Goal: Transaction & Acquisition: Book appointment/travel/reservation

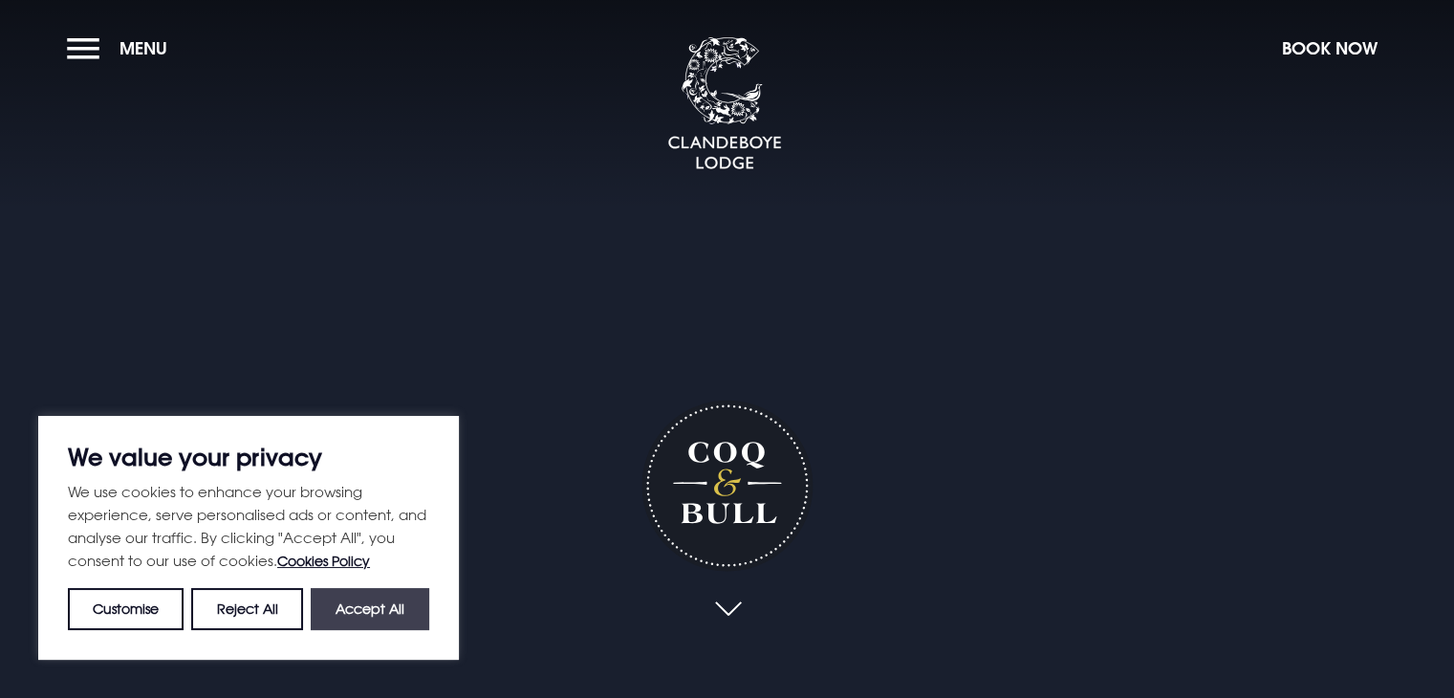
click at [384, 602] on button "Accept All" at bounding box center [370, 609] width 118 height 42
checkbox input "true"
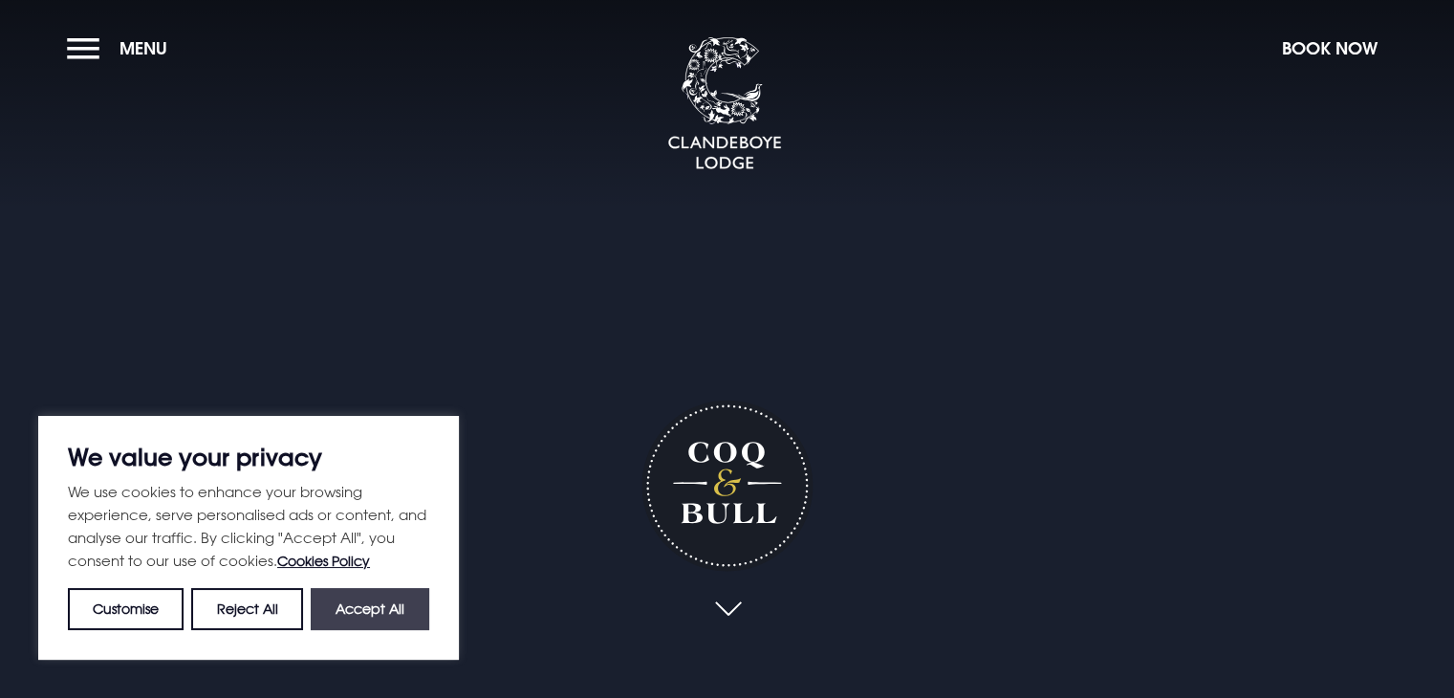
checkbox input "true"
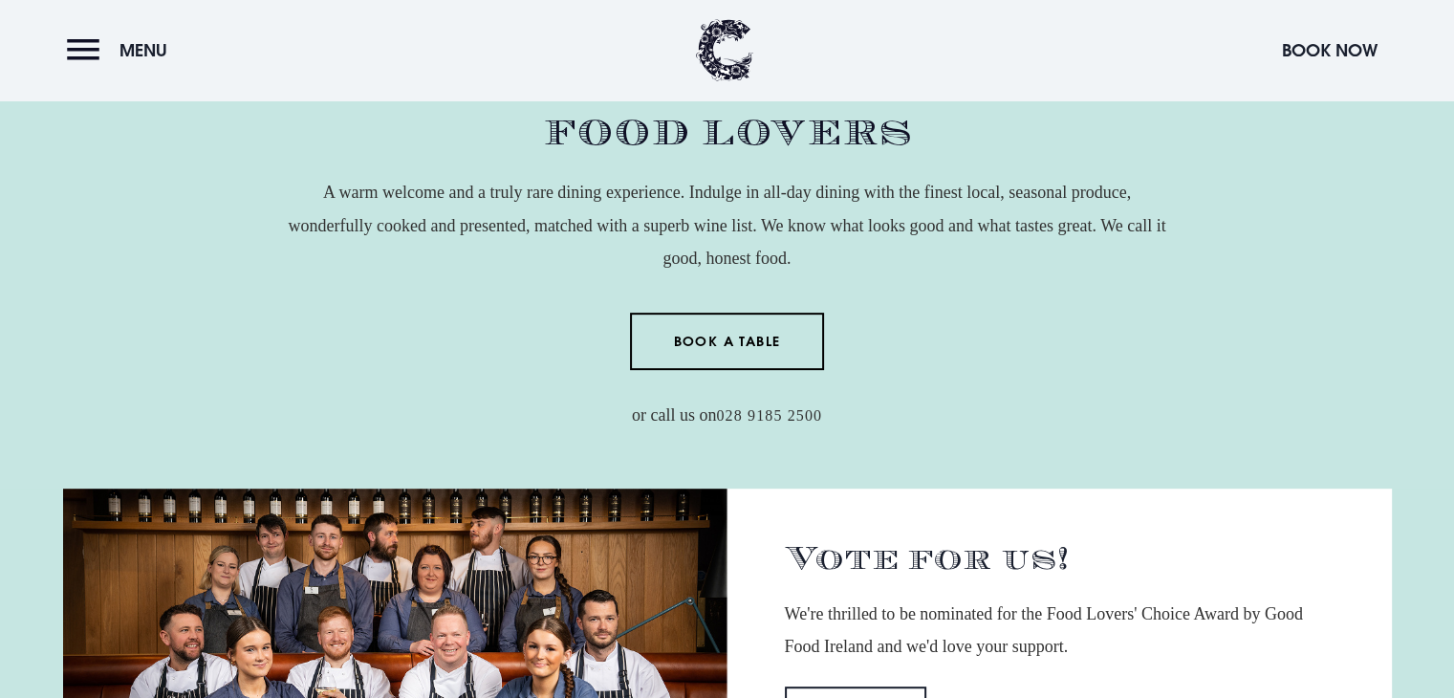
scroll to position [740, 0]
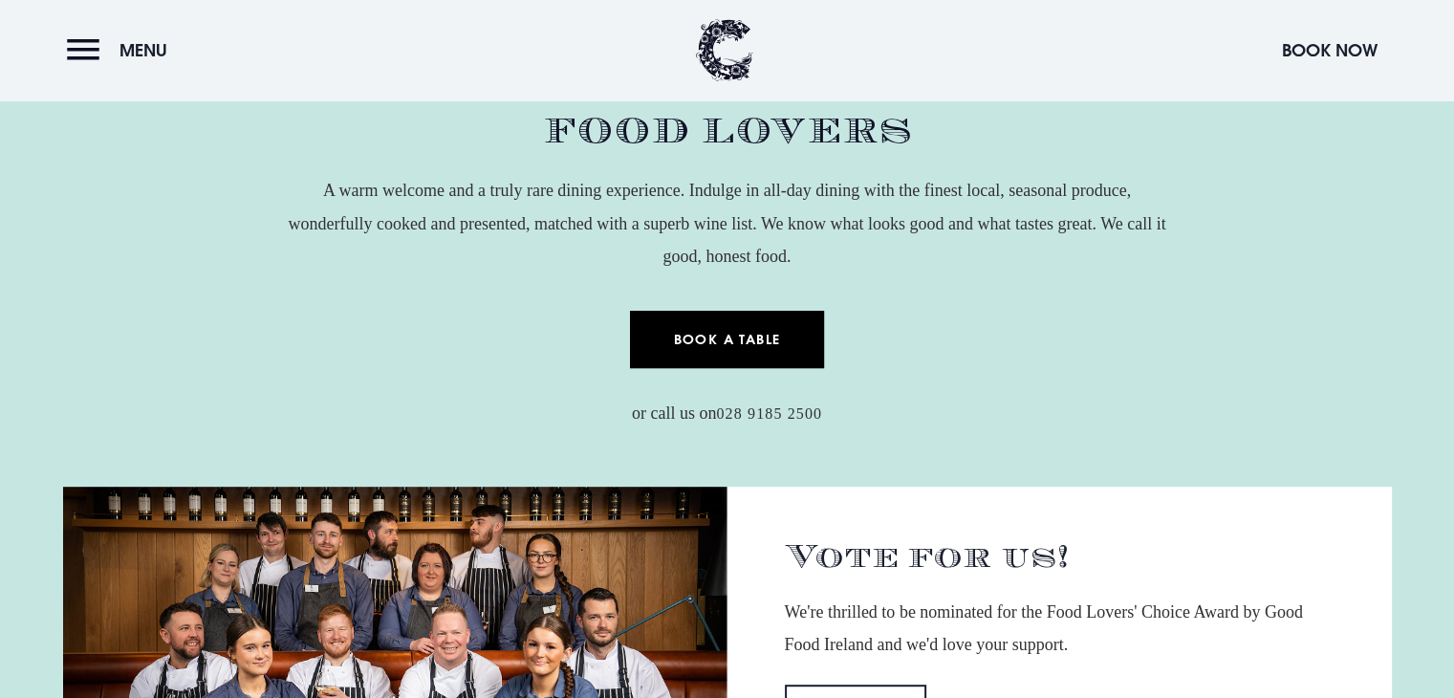
click at [707, 331] on link "Book a Table" at bounding box center [727, 339] width 194 height 57
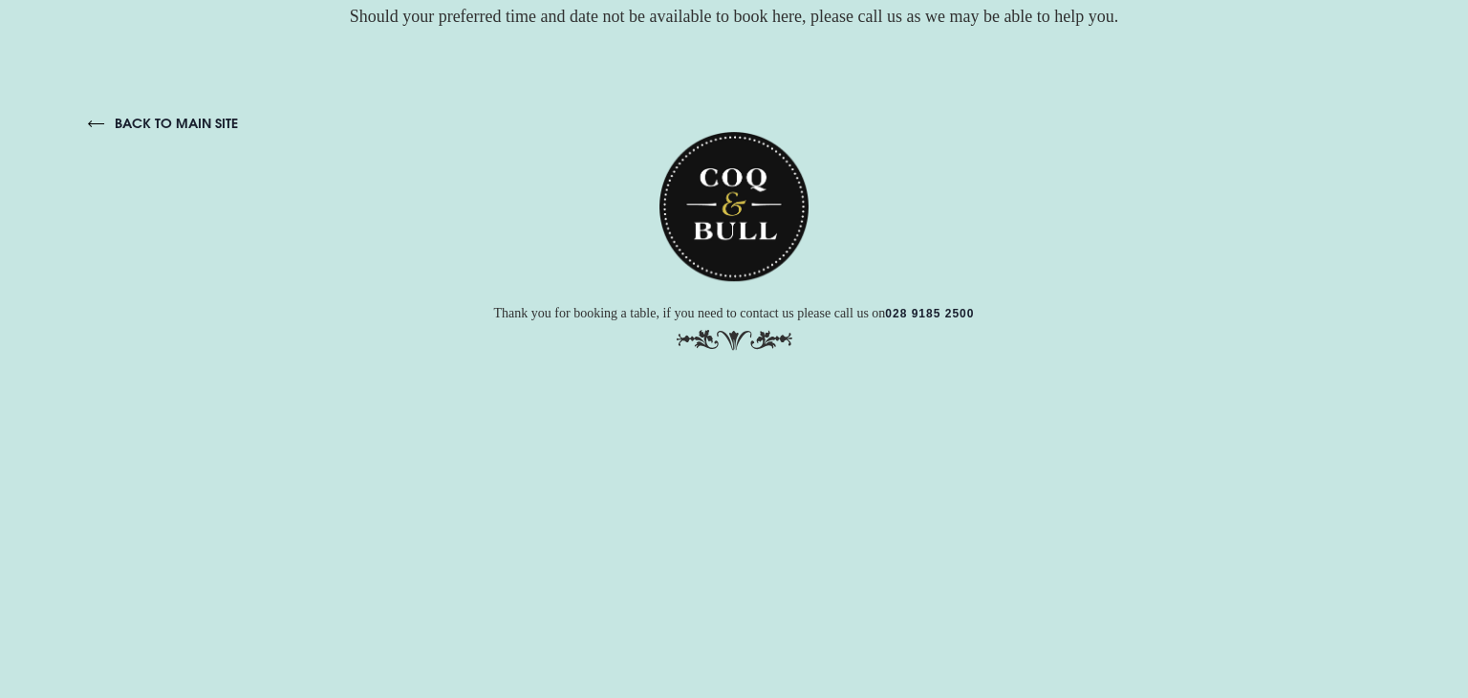
drag, startPoint x: 1396, startPoint y: 207, endPoint x: 1481, endPoint y: 205, distance: 85.1
